Goal: Task Accomplishment & Management: Use online tool/utility

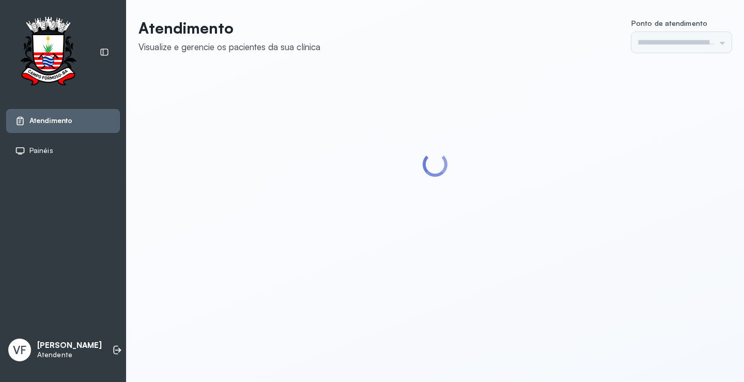
type input "*********"
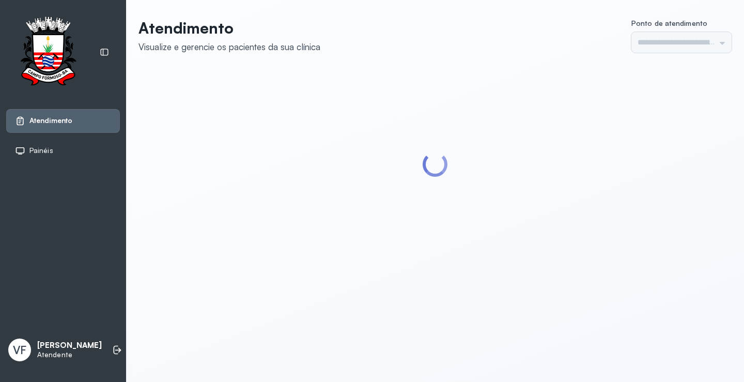
type input "*********"
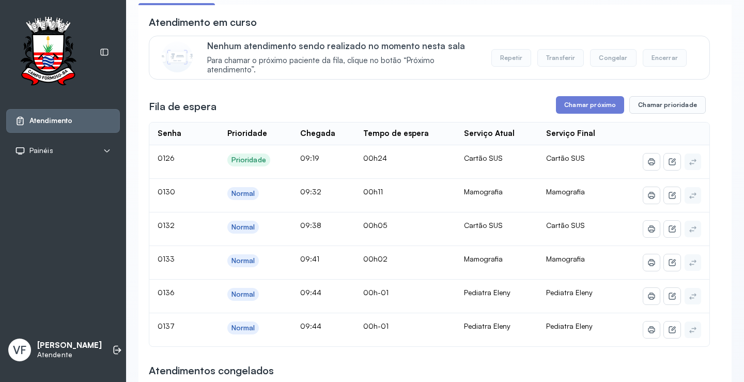
scroll to position [103, 0]
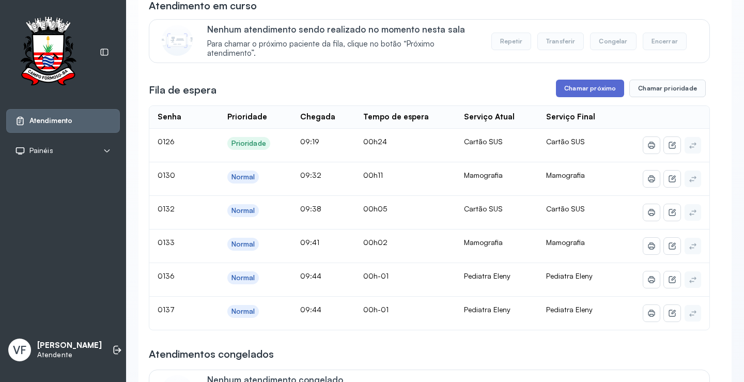
click at [592, 90] on button "Chamar próximo" at bounding box center [590, 89] width 68 height 18
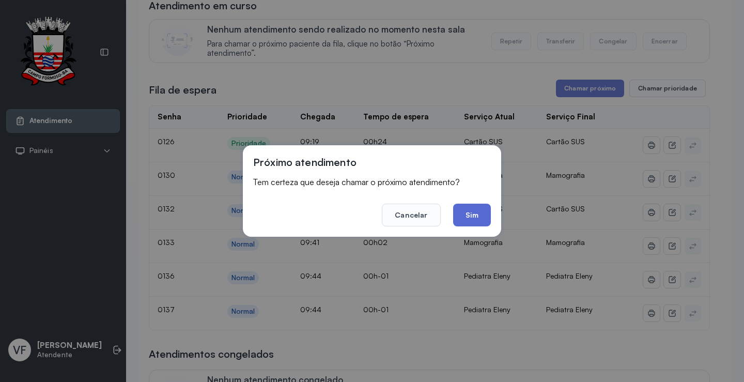
click at [472, 212] on button "Sim" at bounding box center [472, 215] width 38 height 23
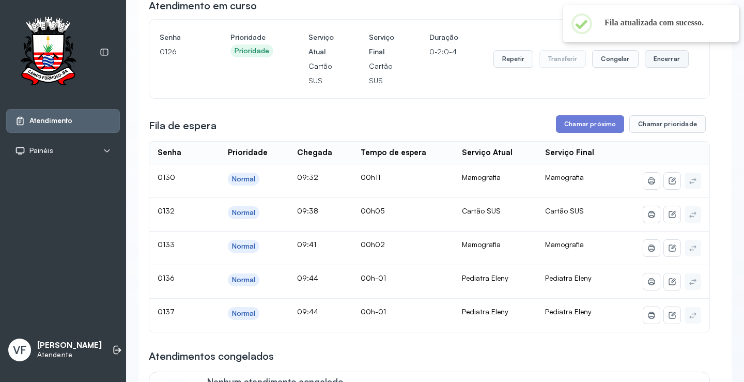
click at [662, 60] on button "Encerrar" at bounding box center [667, 59] width 44 height 18
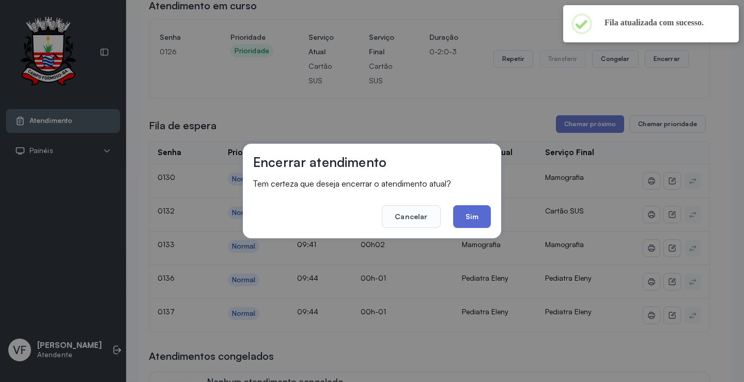
click at [476, 213] on button "Sim" at bounding box center [472, 216] width 38 height 23
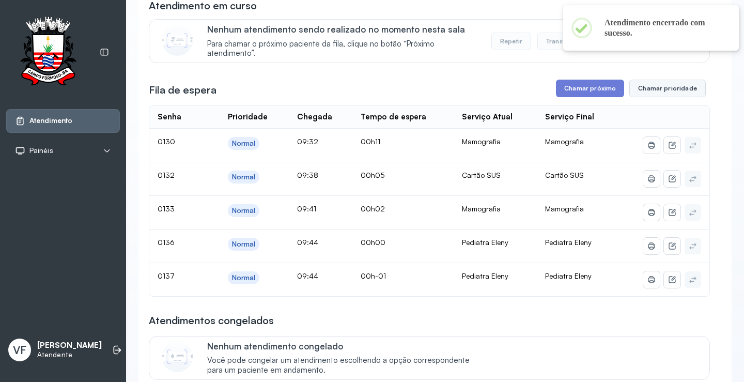
click at [662, 86] on button "Chamar prioridade" at bounding box center [667, 89] width 76 height 18
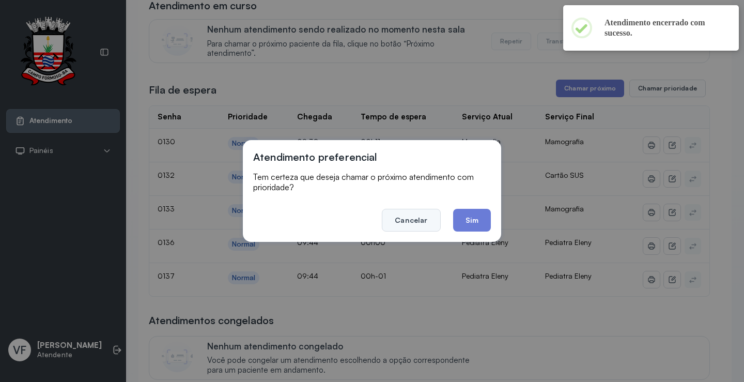
click at [413, 221] on button "Cancelar" at bounding box center [411, 220] width 58 height 23
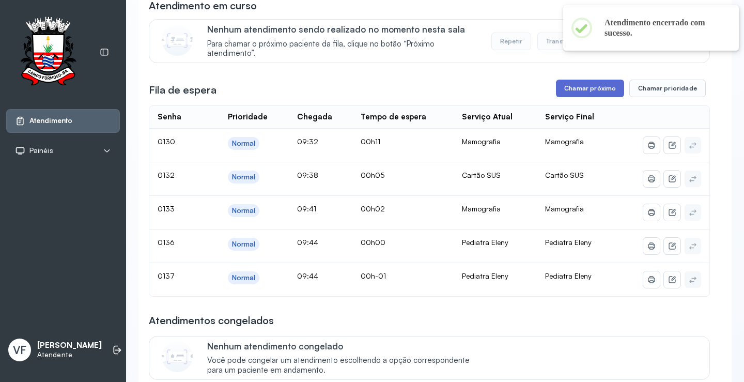
click at [578, 91] on button "Chamar próximo" at bounding box center [590, 89] width 68 height 18
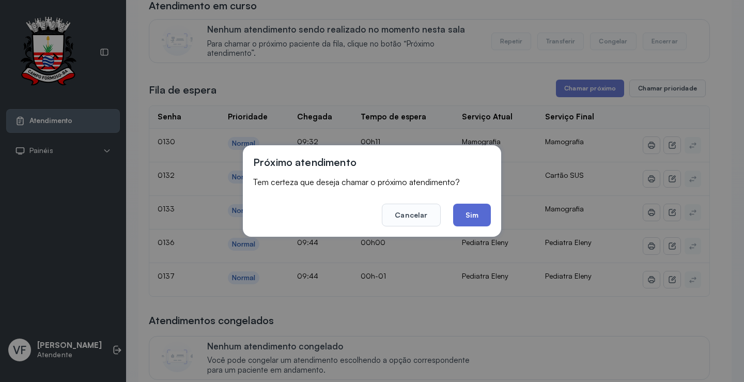
click at [476, 212] on button "Sim" at bounding box center [472, 215] width 38 height 23
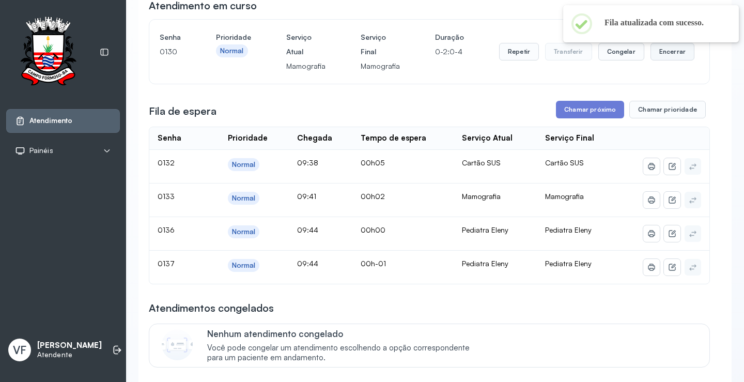
click at [662, 50] on button "Encerrar" at bounding box center [672, 52] width 44 height 18
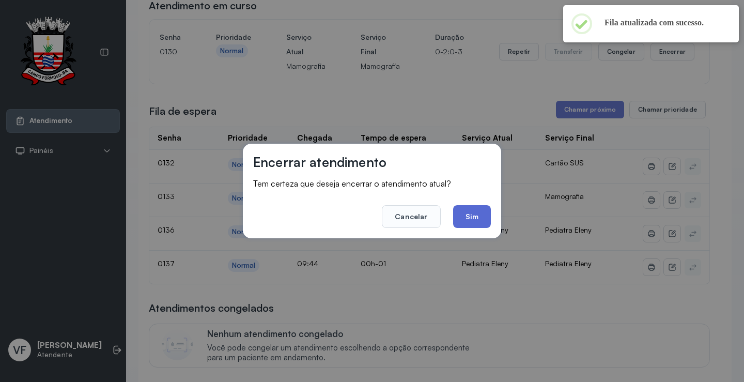
click at [473, 216] on button "Sim" at bounding box center [472, 216] width 38 height 23
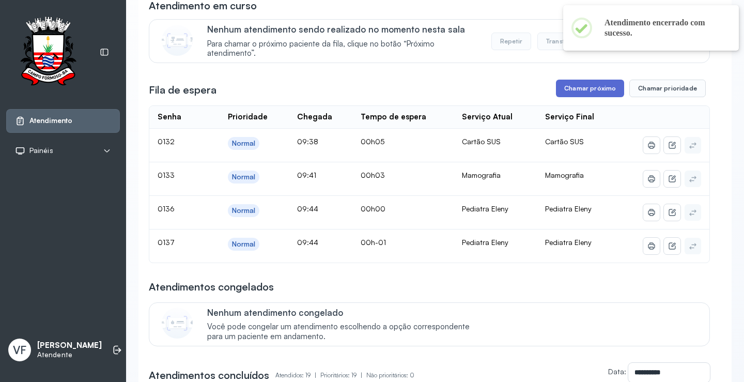
click at [595, 86] on button "Chamar próximo" at bounding box center [590, 89] width 68 height 18
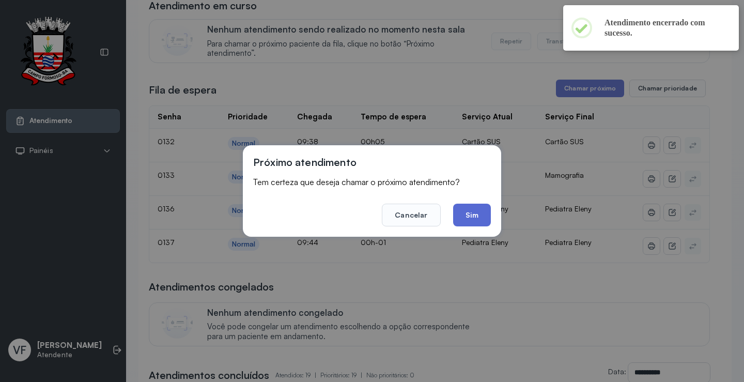
click at [474, 219] on button "Sim" at bounding box center [472, 215] width 38 height 23
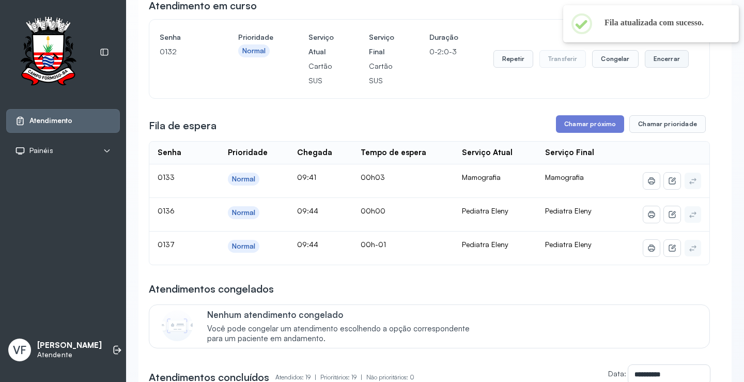
click at [660, 61] on button "Encerrar" at bounding box center [667, 59] width 44 height 18
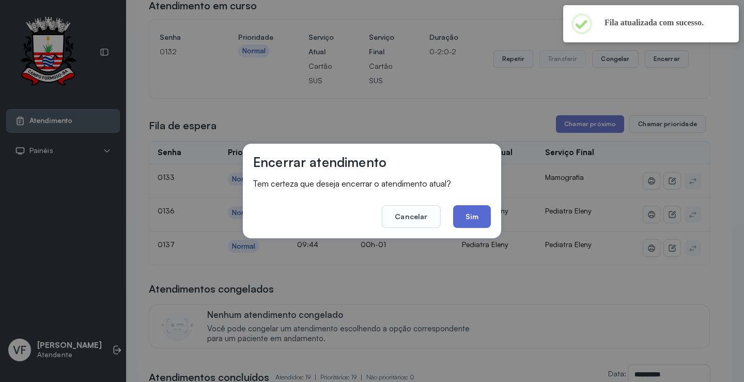
click at [474, 220] on button "Sim" at bounding box center [472, 216] width 38 height 23
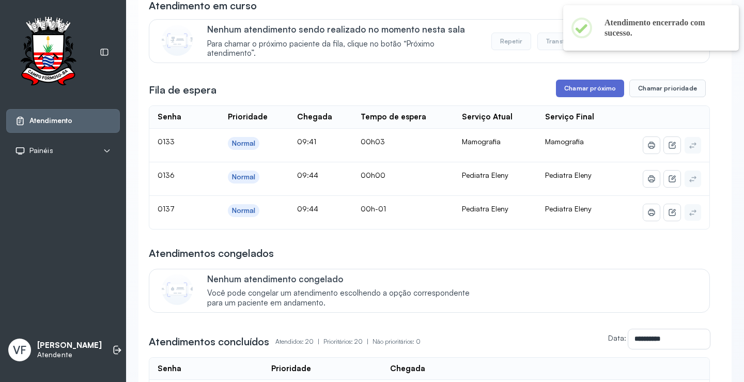
click at [598, 87] on button "Chamar próximo" at bounding box center [590, 89] width 68 height 18
click at [586, 88] on button "Chamar próximo" at bounding box center [590, 89] width 68 height 18
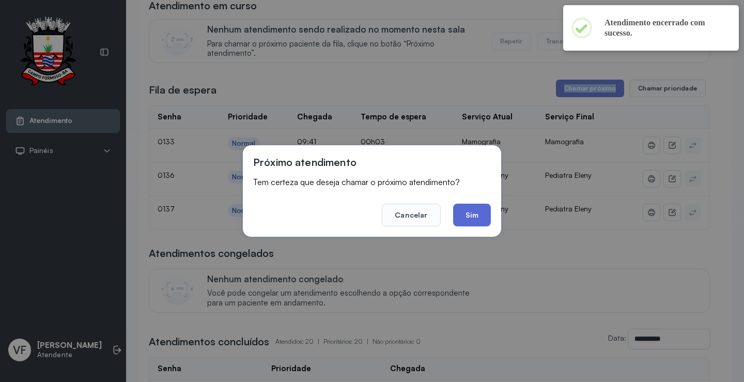
click at [475, 212] on button "Sim" at bounding box center [472, 215] width 38 height 23
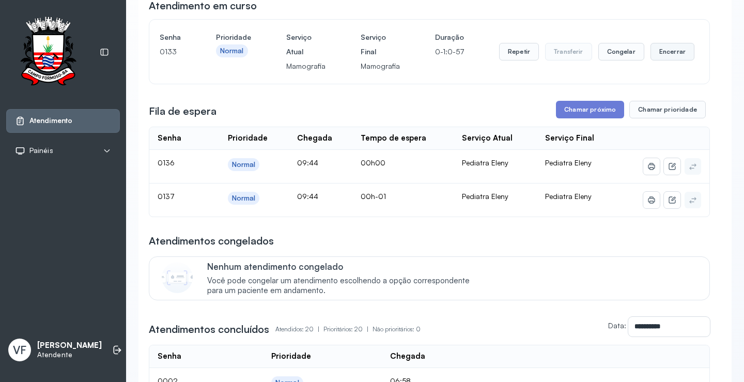
click at [658, 51] on button "Encerrar" at bounding box center [672, 52] width 44 height 18
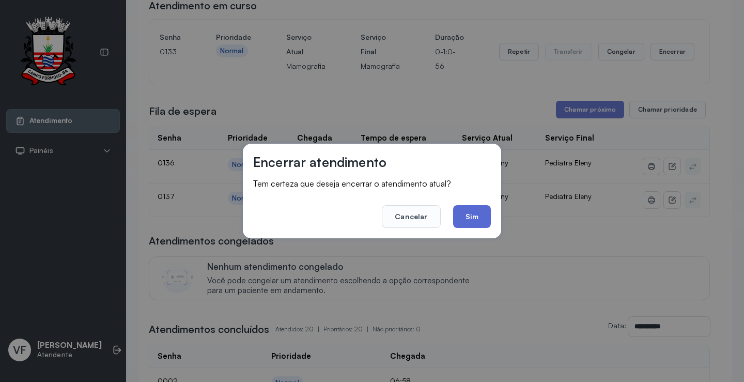
click at [471, 215] on button "Sim" at bounding box center [472, 216] width 38 height 23
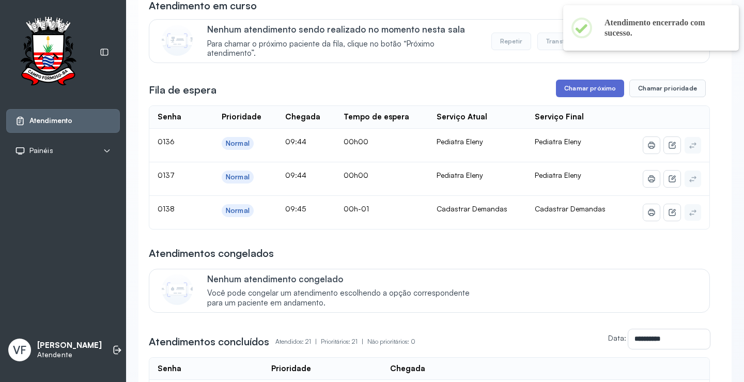
click at [583, 86] on button "Chamar próximo" at bounding box center [590, 89] width 68 height 18
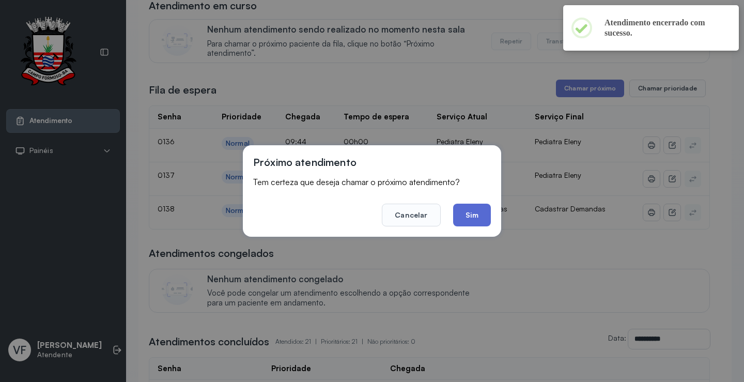
click at [471, 209] on button "Sim" at bounding box center [472, 215] width 38 height 23
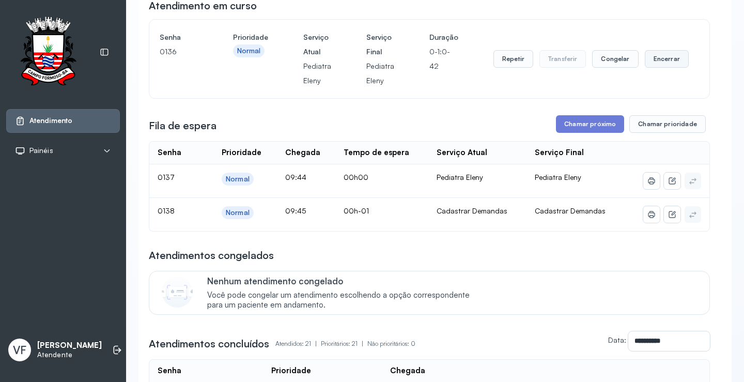
click at [652, 59] on button "Encerrar" at bounding box center [667, 59] width 44 height 18
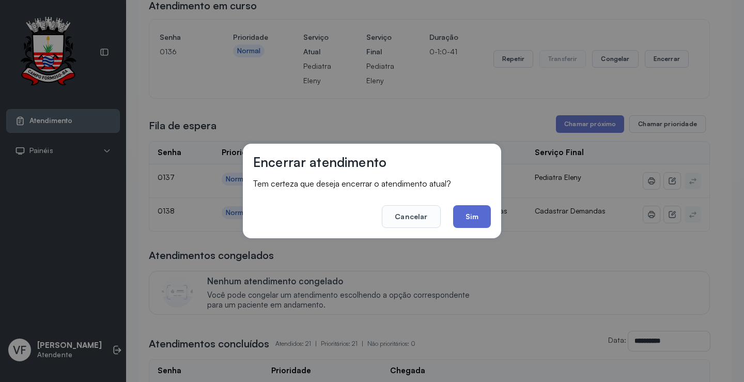
click at [472, 221] on button "Sim" at bounding box center [472, 216] width 38 height 23
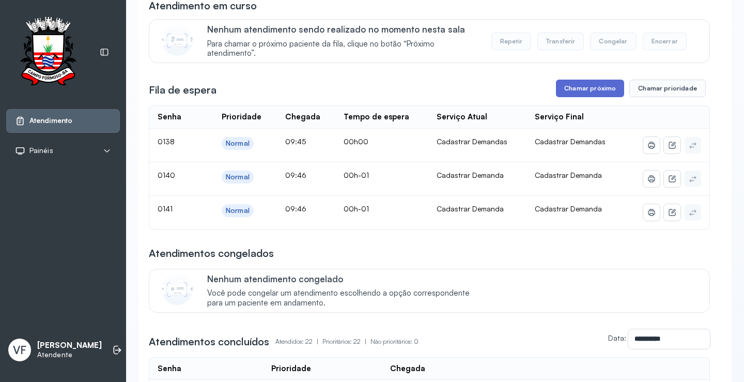
click at [582, 90] on button "Chamar próximo" at bounding box center [590, 89] width 68 height 18
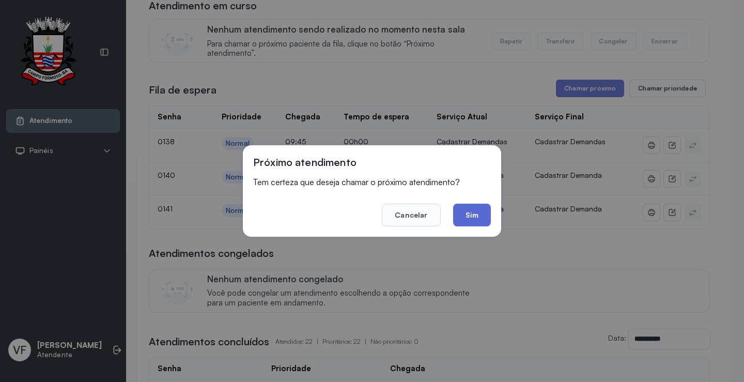
click at [474, 215] on button "Sim" at bounding box center [472, 215] width 38 height 23
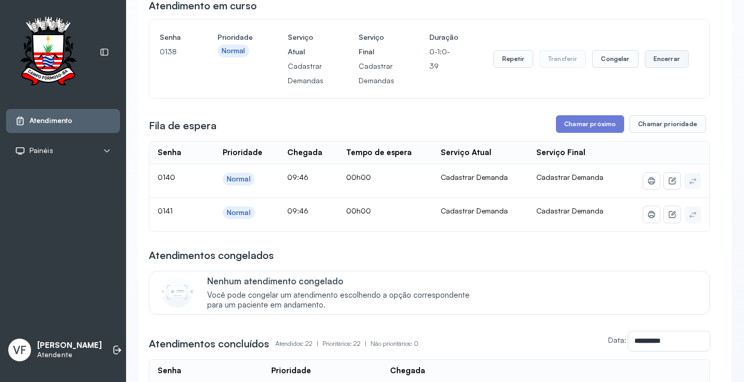
click at [663, 54] on button "Encerrar" at bounding box center [667, 59] width 44 height 18
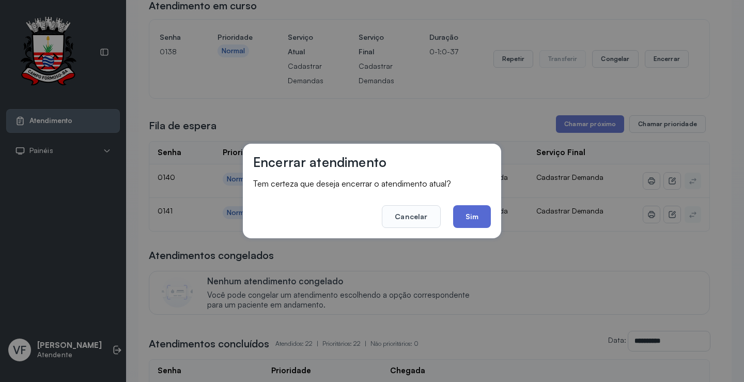
click at [463, 221] on button "Sim" at bounding box center [472, 216] width 38 height 23
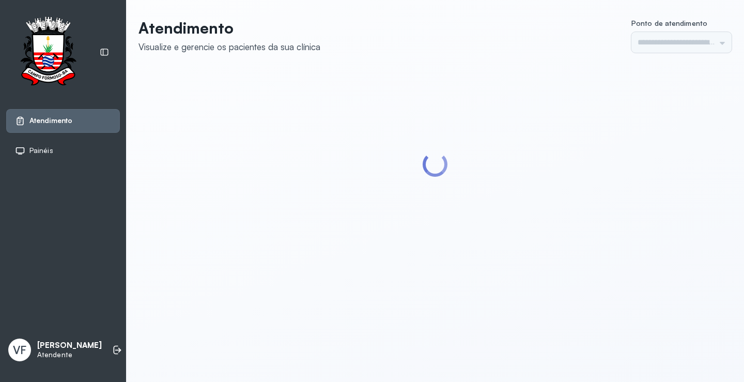
type input "*********"
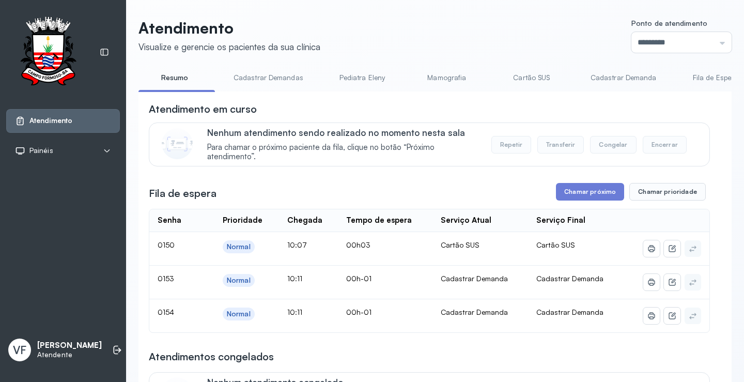
click at [276, 79] on link "Cadastrar Demandas" at bounding box center [268, 77] width 90 height 17
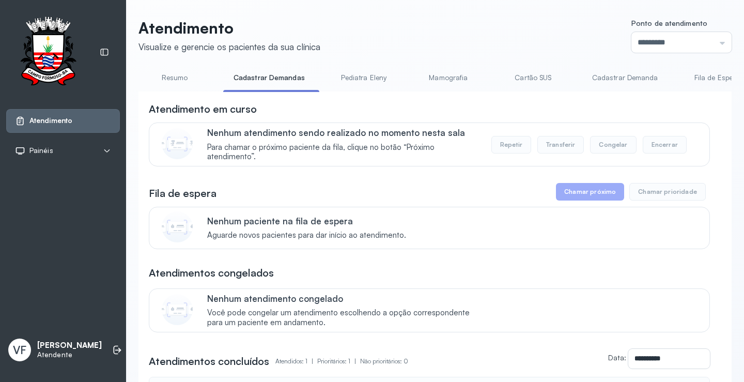
click at [622, 79] on link "Cadastrar Demanda" at bounding box center [625, 77] width 87 height 17
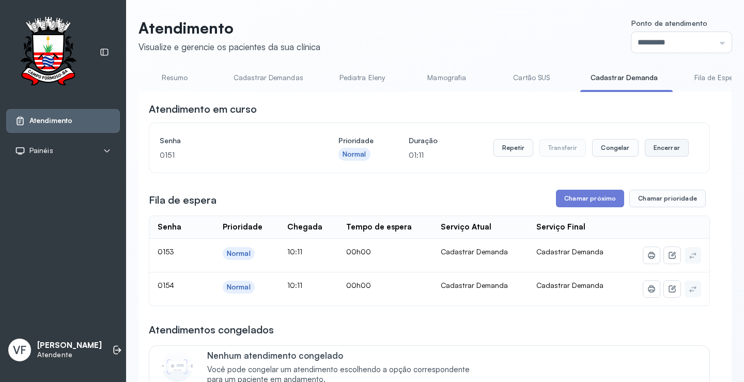
click at [656, 145] on button "Encerrar" at bounding box center [667, 148] width 44 height 18
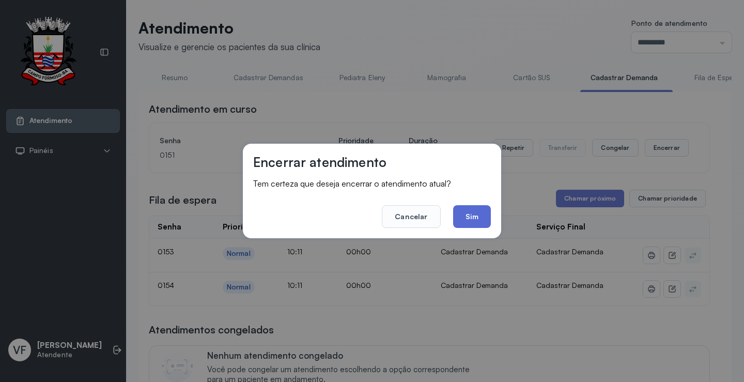
click at [476, 216] on button "Sim" at bounding box center [472, 216] width 38 height 23
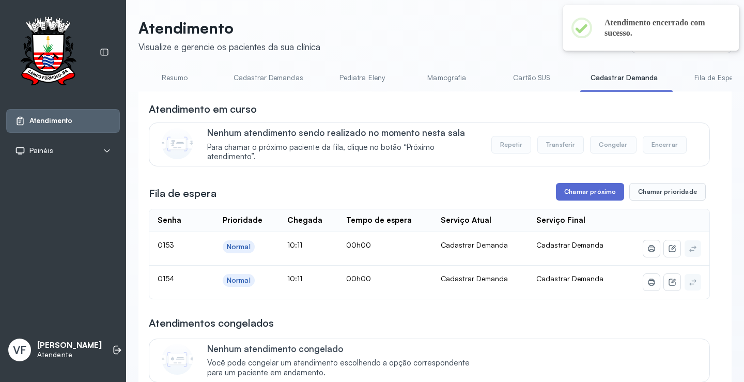
click at [575, 199] on button "Chamar próximo" at bounding box center [590, 192] width 68 height 18
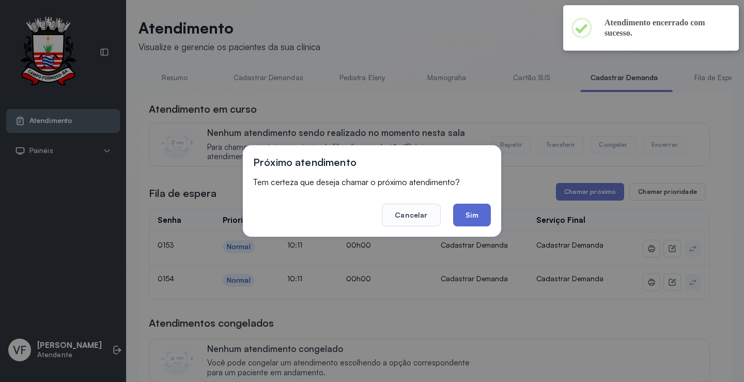
click at [477, 215] on button "Sim" at bounding box center [472, 215] width 38 height 23
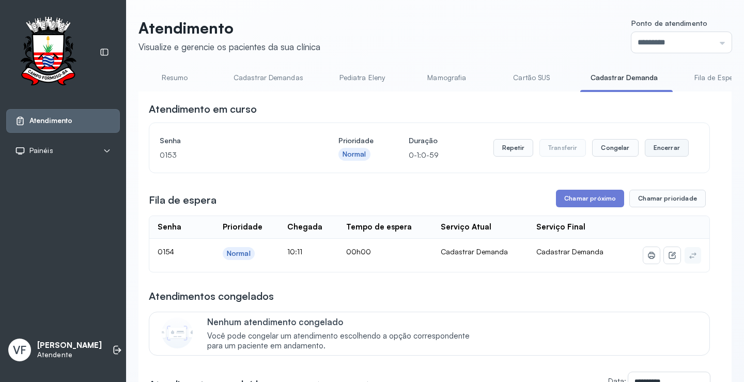
click at [664, 147] on button "Encerrar" at bounding box center [667, 148] width 44 height 18
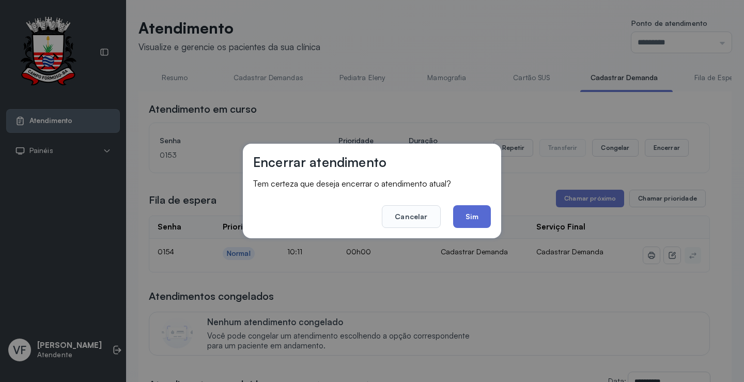
click at [475, 216] on button "Sim" at bounding box center [472, 216] width 38 height 23
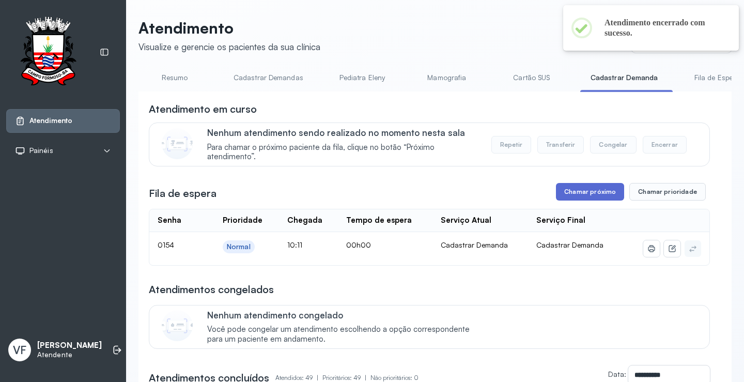
click at [580, 195] on button "Chamar próximo" at bounding box center [590, 192] width 68 height 18
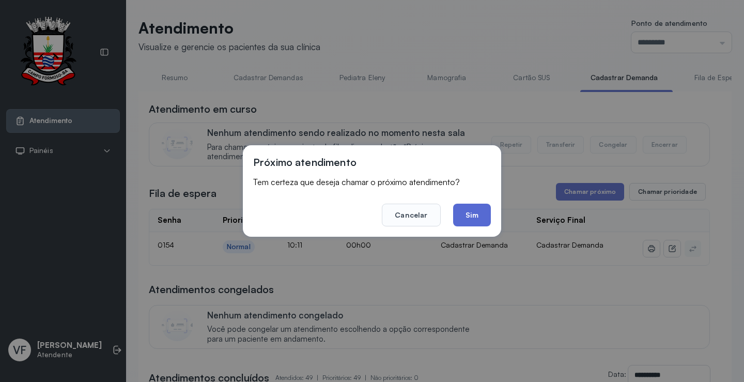
click at [471, 215] on button "Sim" at bounding box center [472, 215] width 38 height 23
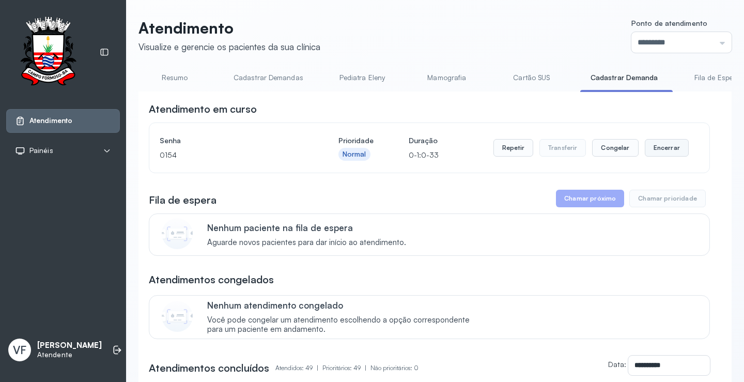
click at [656, 145] on button "Encerrar" at bounding box center [667, 148] width 44 height 18
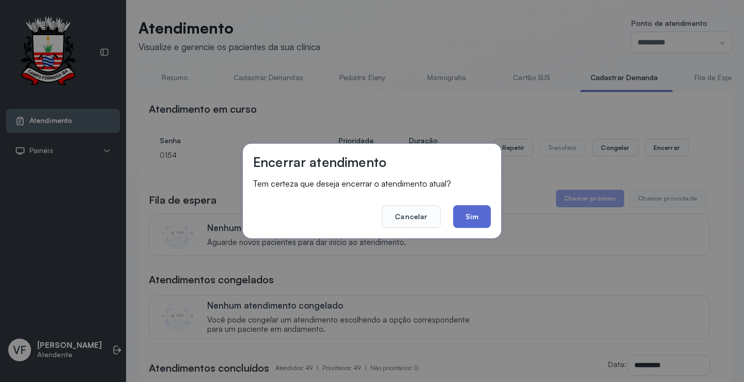
click at [477, 220] on button "Sim" at bounding box center [472, 216] width 38 height 23
